Goal: Task Accomplishment & Management: Manage account settings

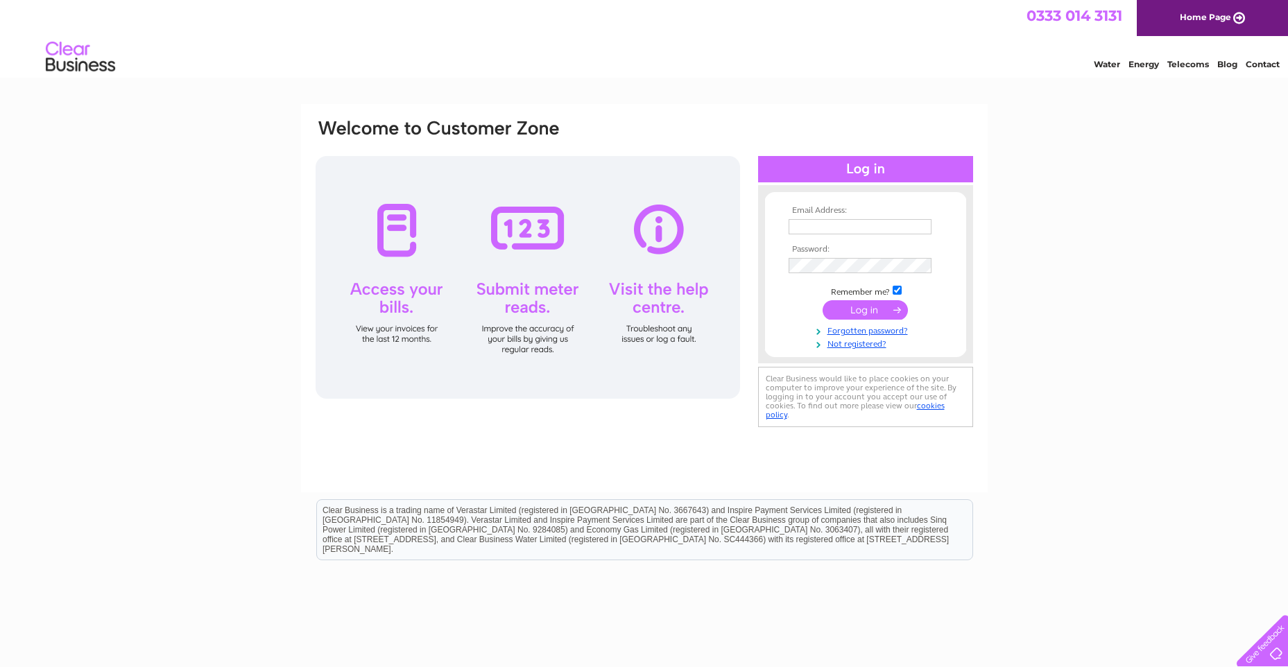
type input "[EMAIL_ADDRESS][DOMAIN_NAME]"
click at [866, 309] on input "submit" at bounding box center [864, 309] width 85 height 19
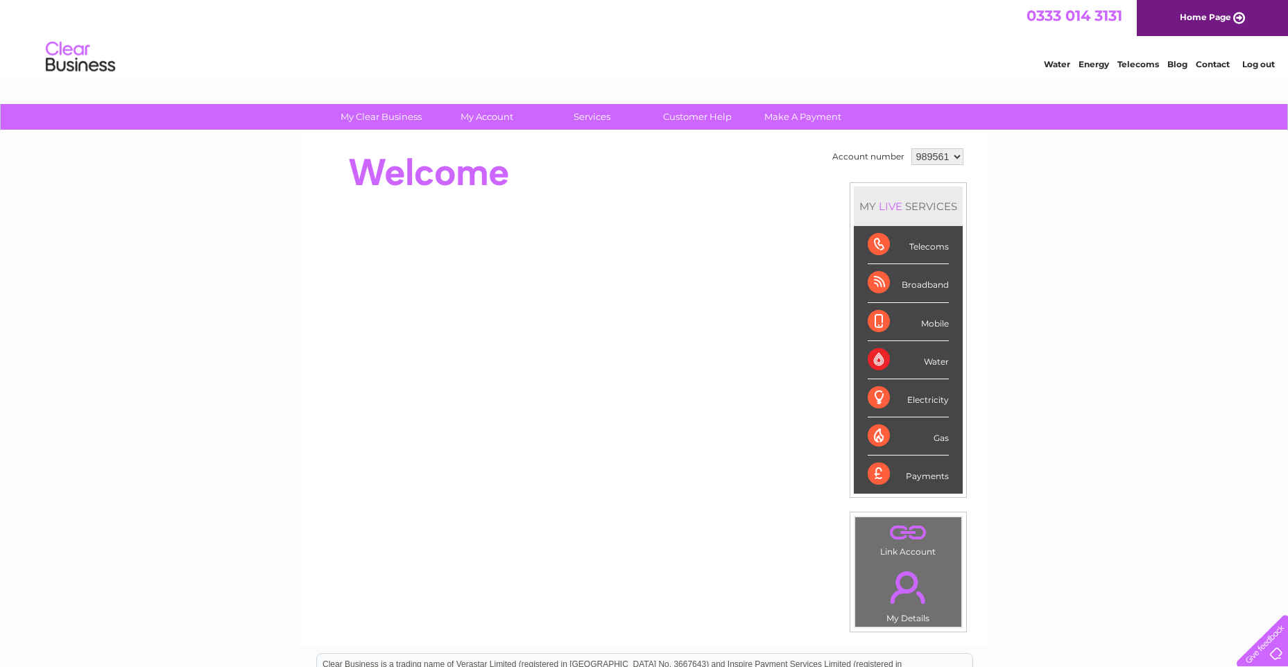
click at [931, 363] on div "Water" at bounding box center [908, 360] width 81 height 38
click at [925, 286] on div "Broadband" at bounding box center [908, 283] width 81 height 38
click at [958, 158] on select "989561 989562 989563 989564" at bounding box center [937, 156] width 52 height 17
click at [1057, 230] on div "My Clear Business Login Details My Details My Preferences Link Account My Accou…" at bounding box center [644, 493] width 1288 height 779
